Goal: Information Seeking & Learning: Learn about a topic

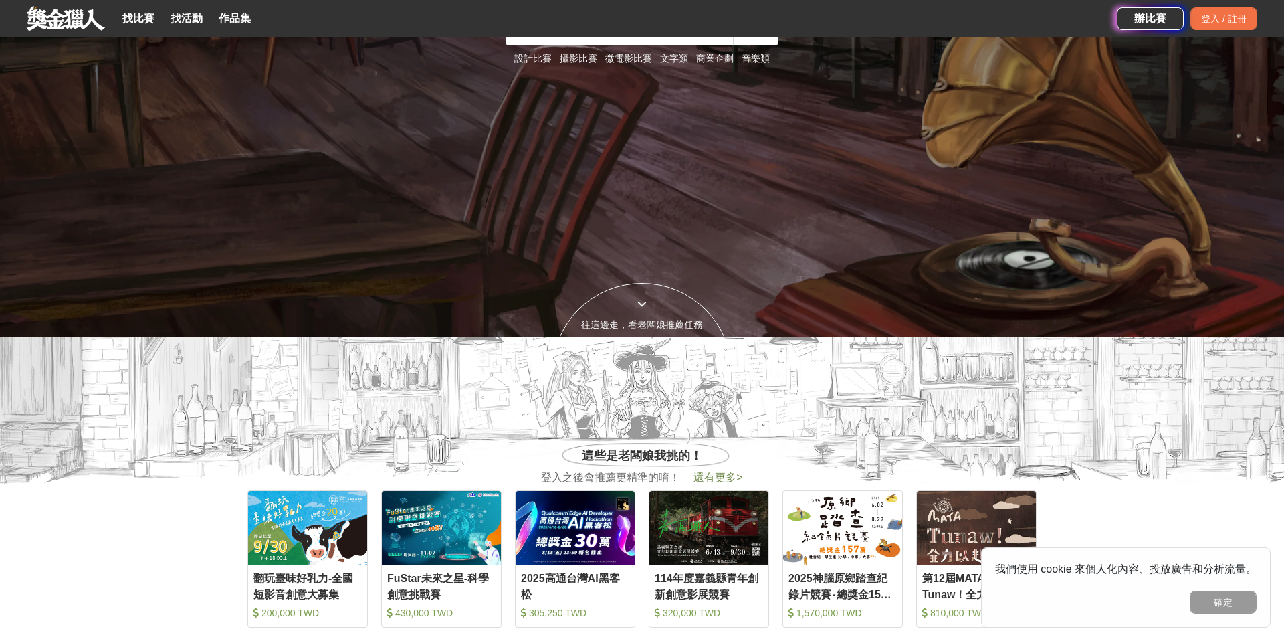
scroll to position [432, 0]
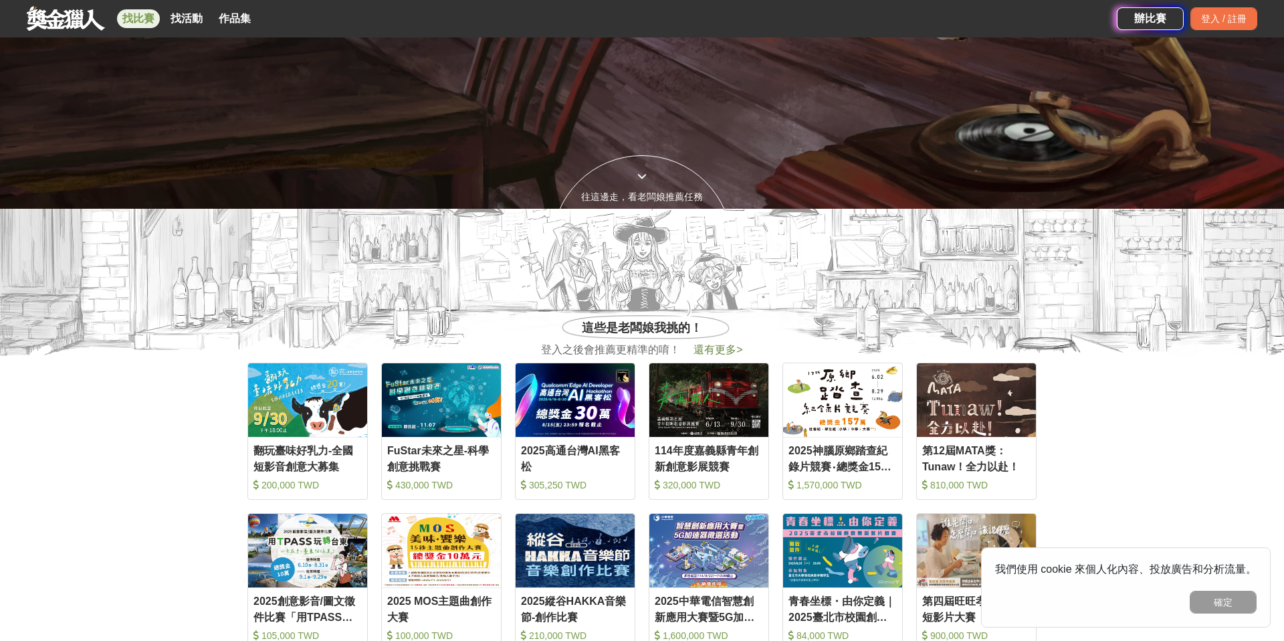
click at [126, 12] on link "找比賽" at bounding box center [138, 18] width 43 height 19
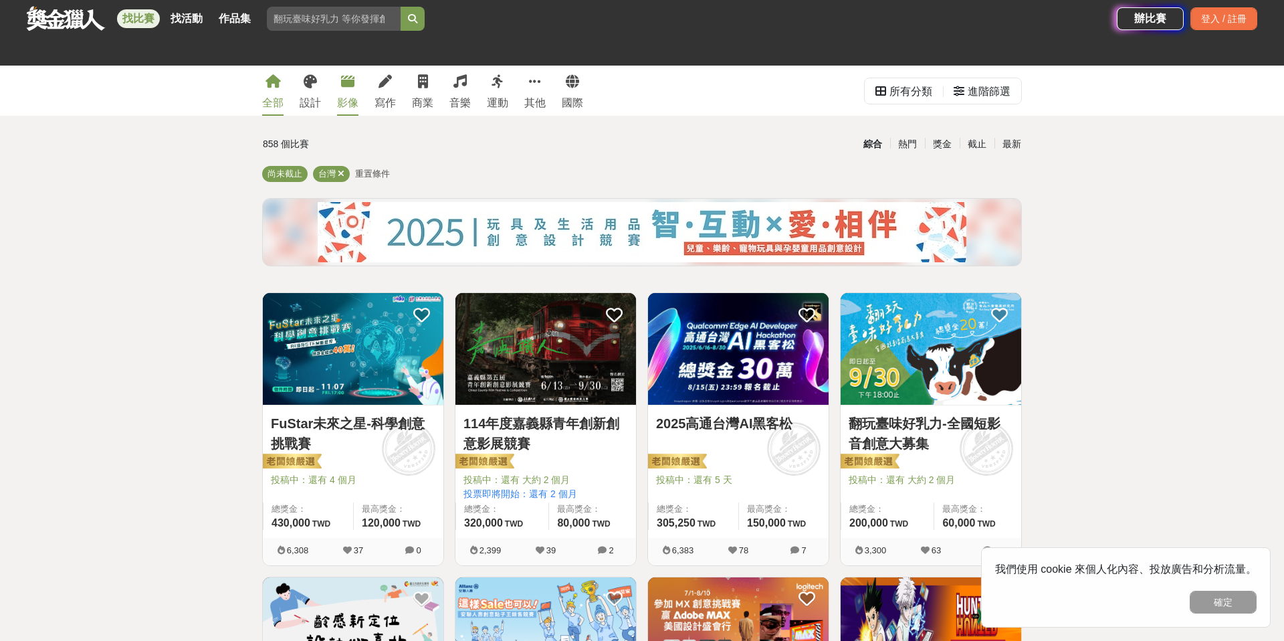
click at [339, 98] on div "影像" at bounding box center [347, 103] width 21 height 16
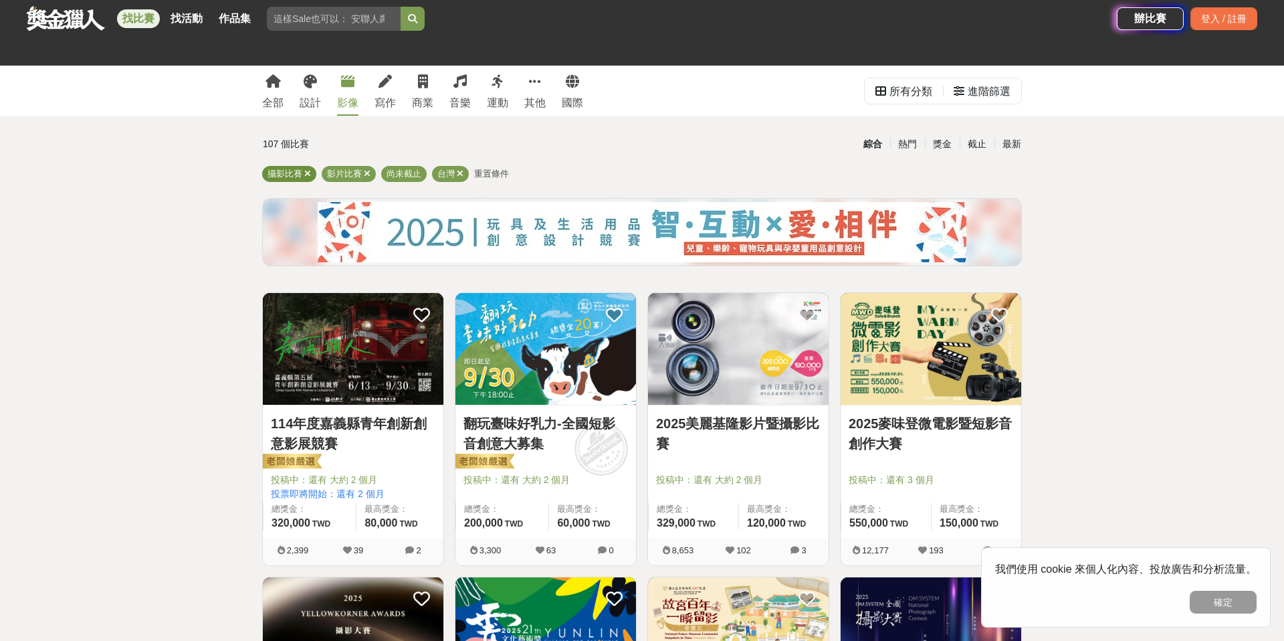
click at [310, 171] on icon at bounding box center [307, 173] width 7 height 9
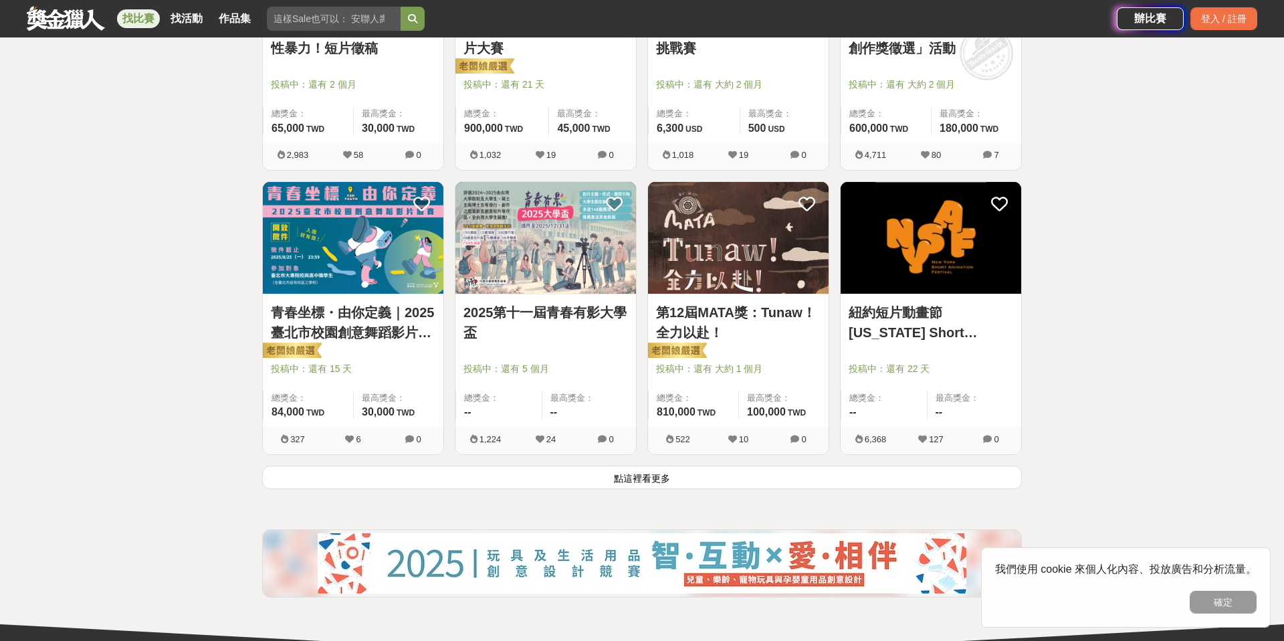
scroll to position [1532, 0]
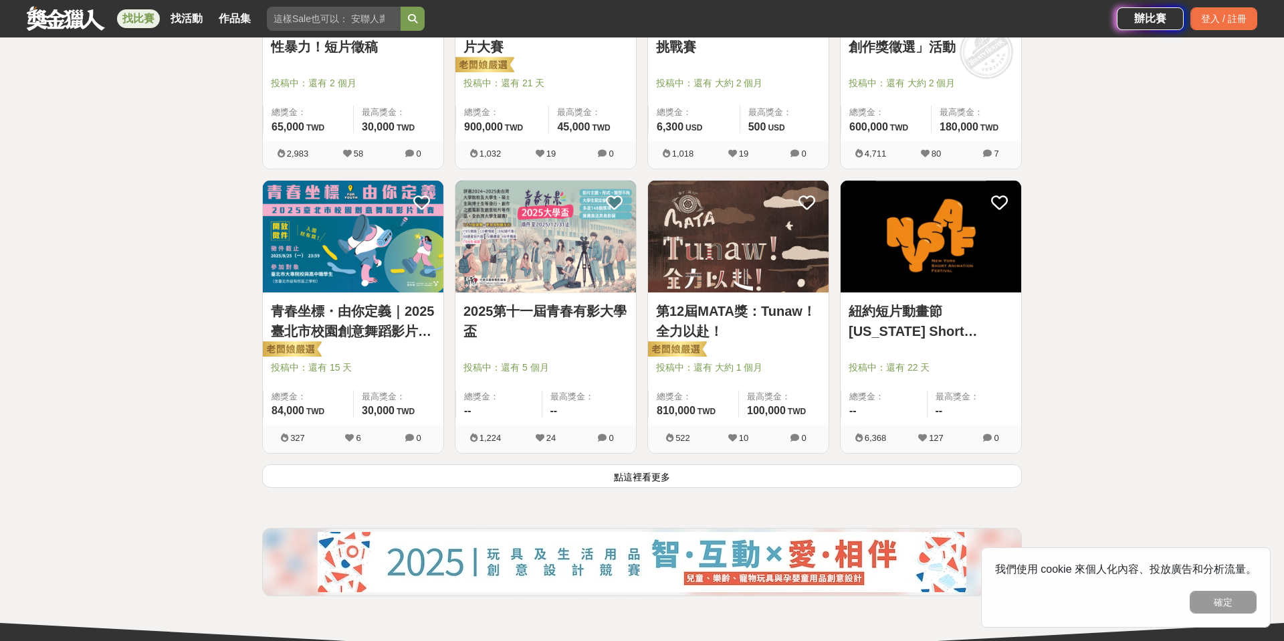
click at [607, 472] on button "點這裡看更多" at bounding box center [642, 475] width 760 height 23
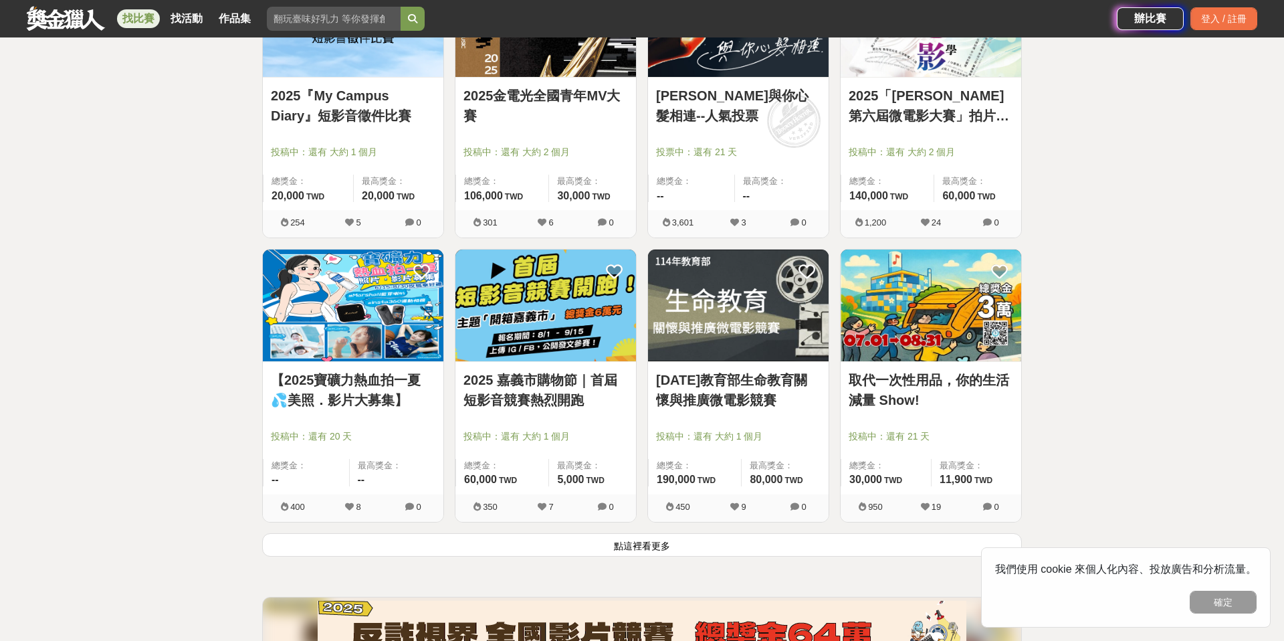
scroll to position [3167, 0]
click at [620, 544] on button "點這裡看更多" at bounding box center [642, 545] width 760 height 23
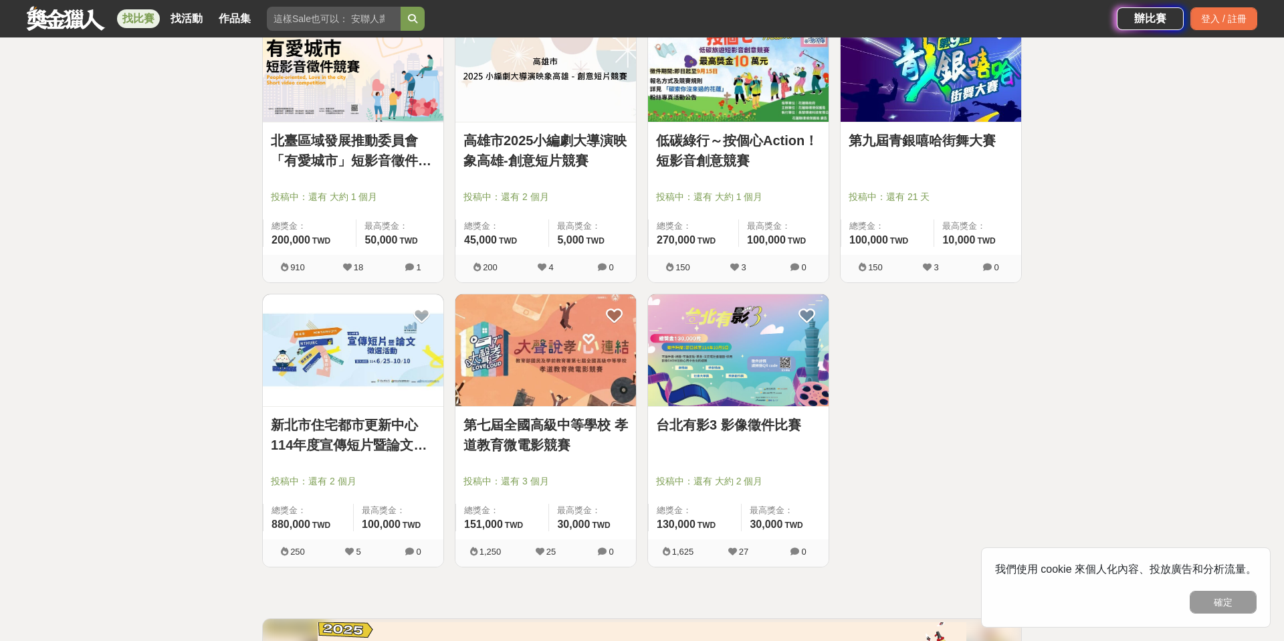
scroll to position [4228, 0]
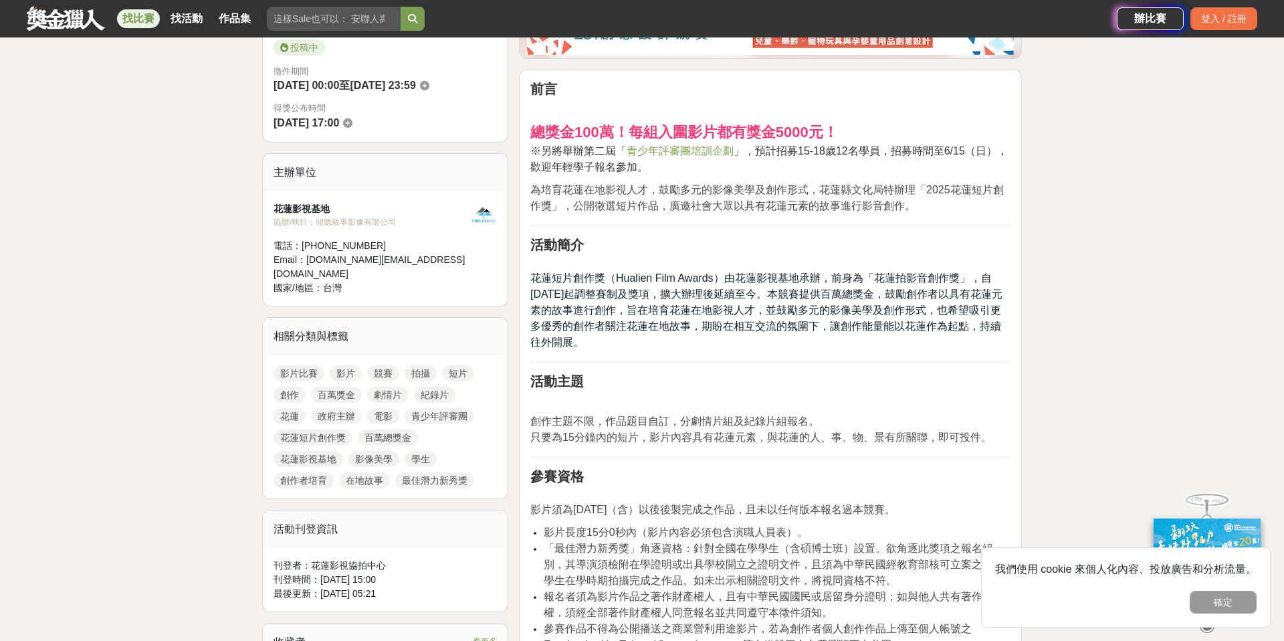
scroll to position [442, 0]
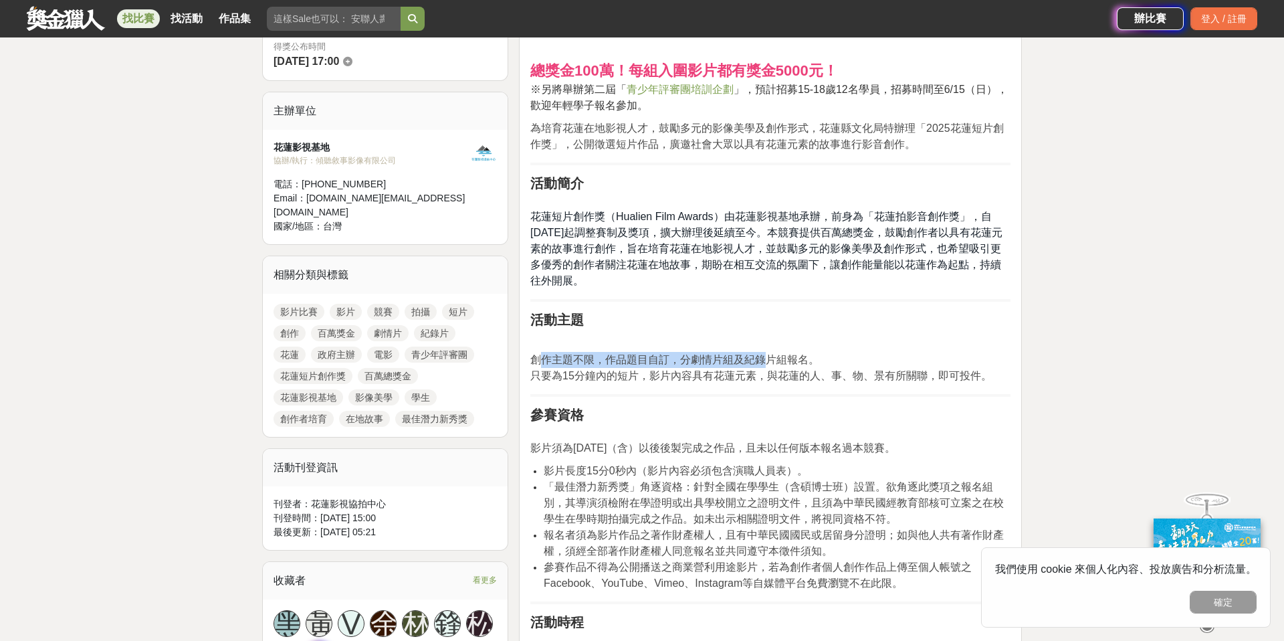
drag, startPoint x: 538, startPoint y: 359, endPoint x: 760, endPoint y: 356, distance: 222.7
click at [761, 356] on span "創作主題不限，作品題目自訂，分劇情片組及紀錄片組報名。" at bounding box center [674, 359] width 289 height 11
drag, startPoint x: 565, startPoint y: 379, endPoint x: 829, endPoint y: 377, distance: 264.2
click at [829, 379] on span "只要為15分鐘內的短片，影片內容具有花蓮元素，與花蓮的人、事、物、景有所關聯，即可投件。" at bounding box center [761, 375] width 462 height 11
